Goal: Task Accomplishment & Management: Use online tool/utility

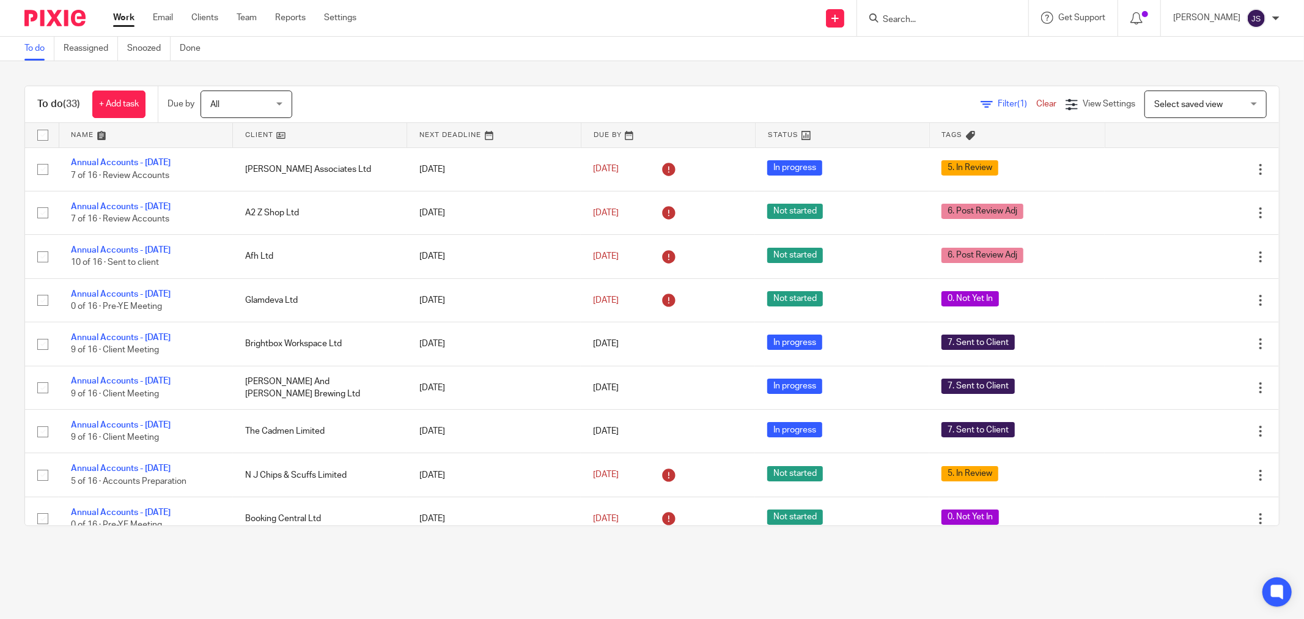
click at [72, 10] on img at bounding box center [54, 18] width 61 height 17
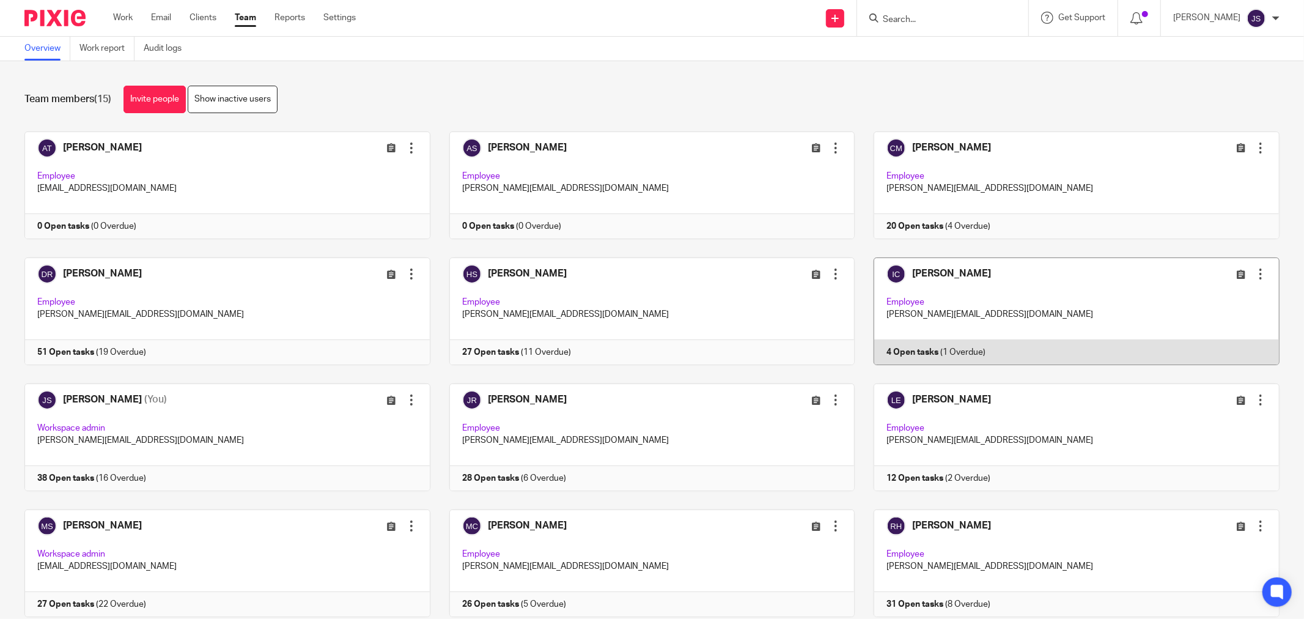
click at [919, 294] on link at bounding box center [1066, 311] width 425 height 108
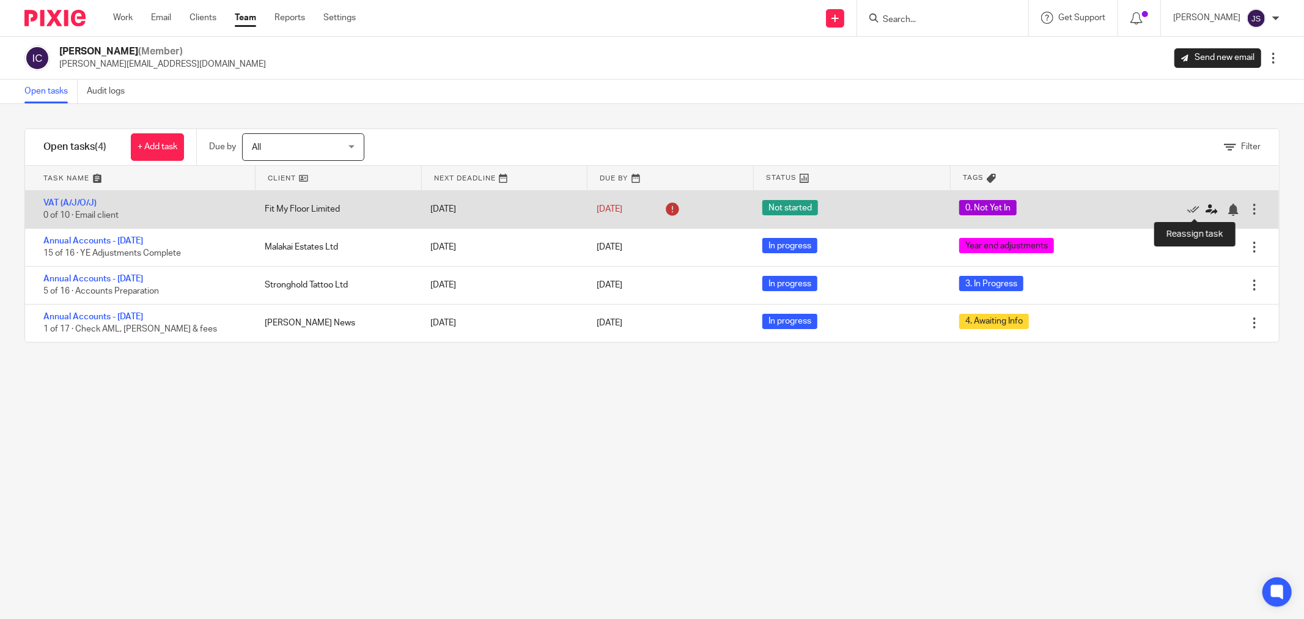
click at [1205, 206] on icon at bounding box center [1211, 210] width 12 height 12
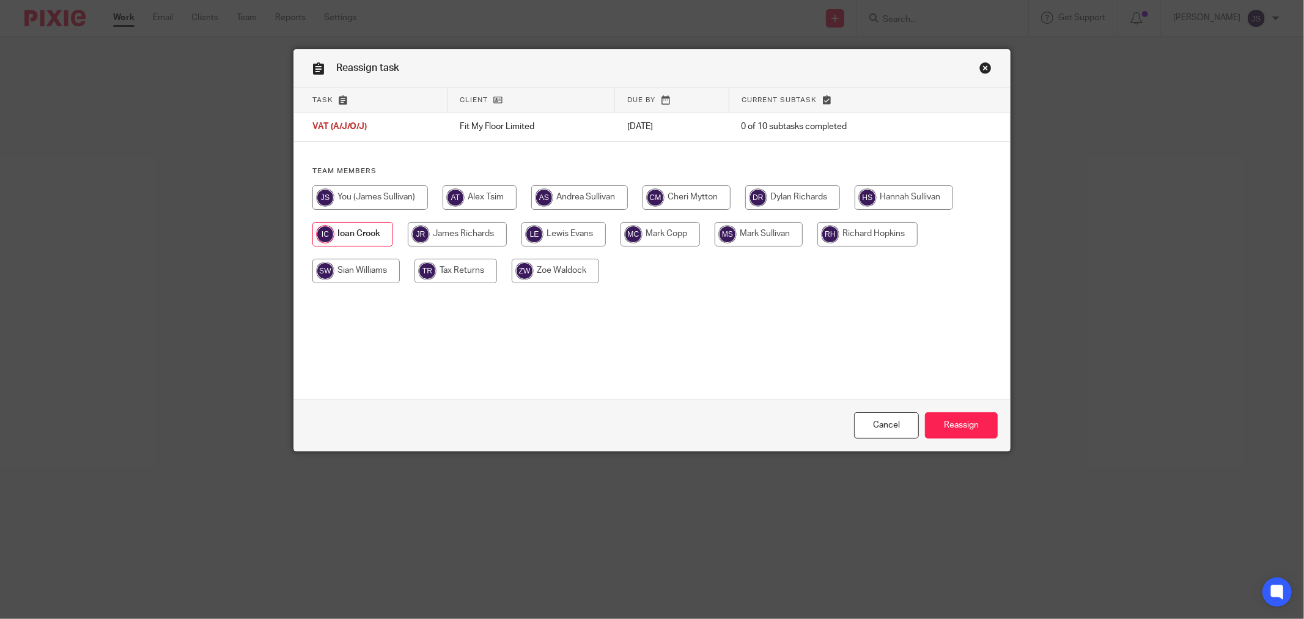
click at [416, 196] on input "radio" at bounding box center [370, 197] width 116 height 24
radio input "true"
click at [936, 420] on input "Reassign" at bounding box center [961, 425] width 73 height 26
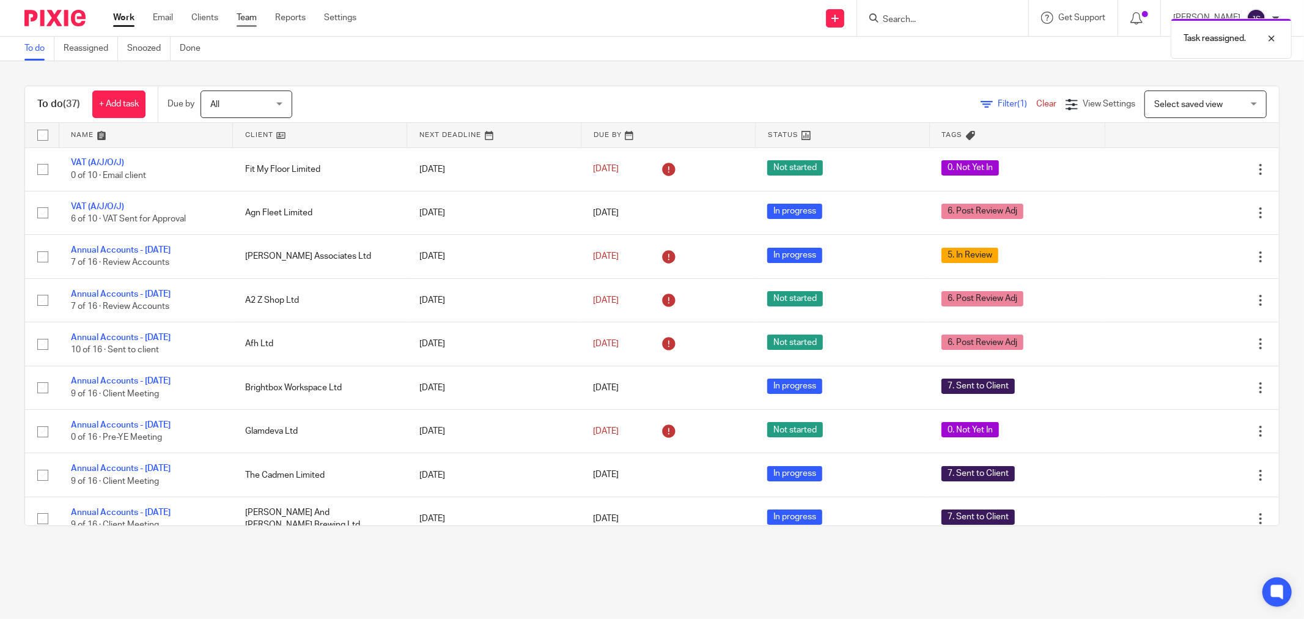
click at [248, 21] on link "Team" at bounding box center [247, 18] width 20 height 12
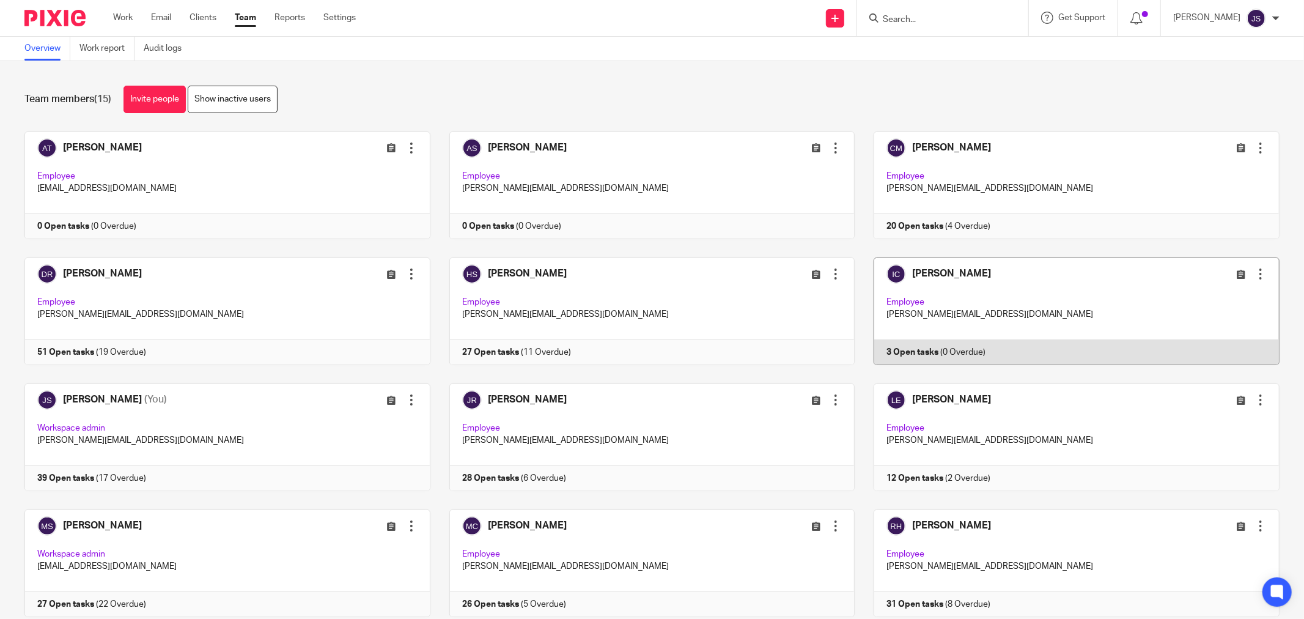
click at [966, 304] on link at bounding box center [1066, 311] width 425 height 108
